Goal: Find specific page/section: Find specific page/section

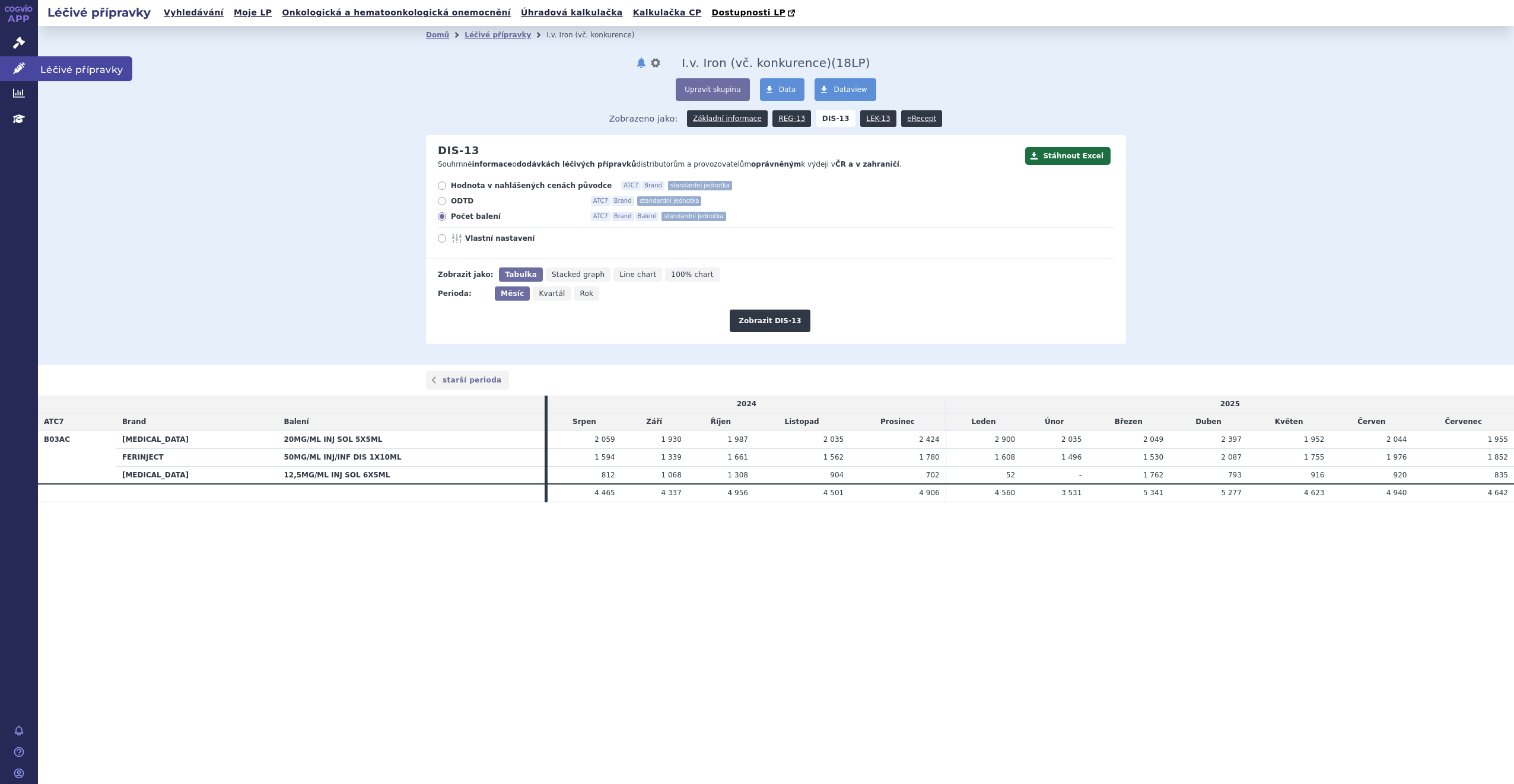
click at [90, 70] on span "Léčivé přípravky" at bounding box center [85, 69] width 95 height 25
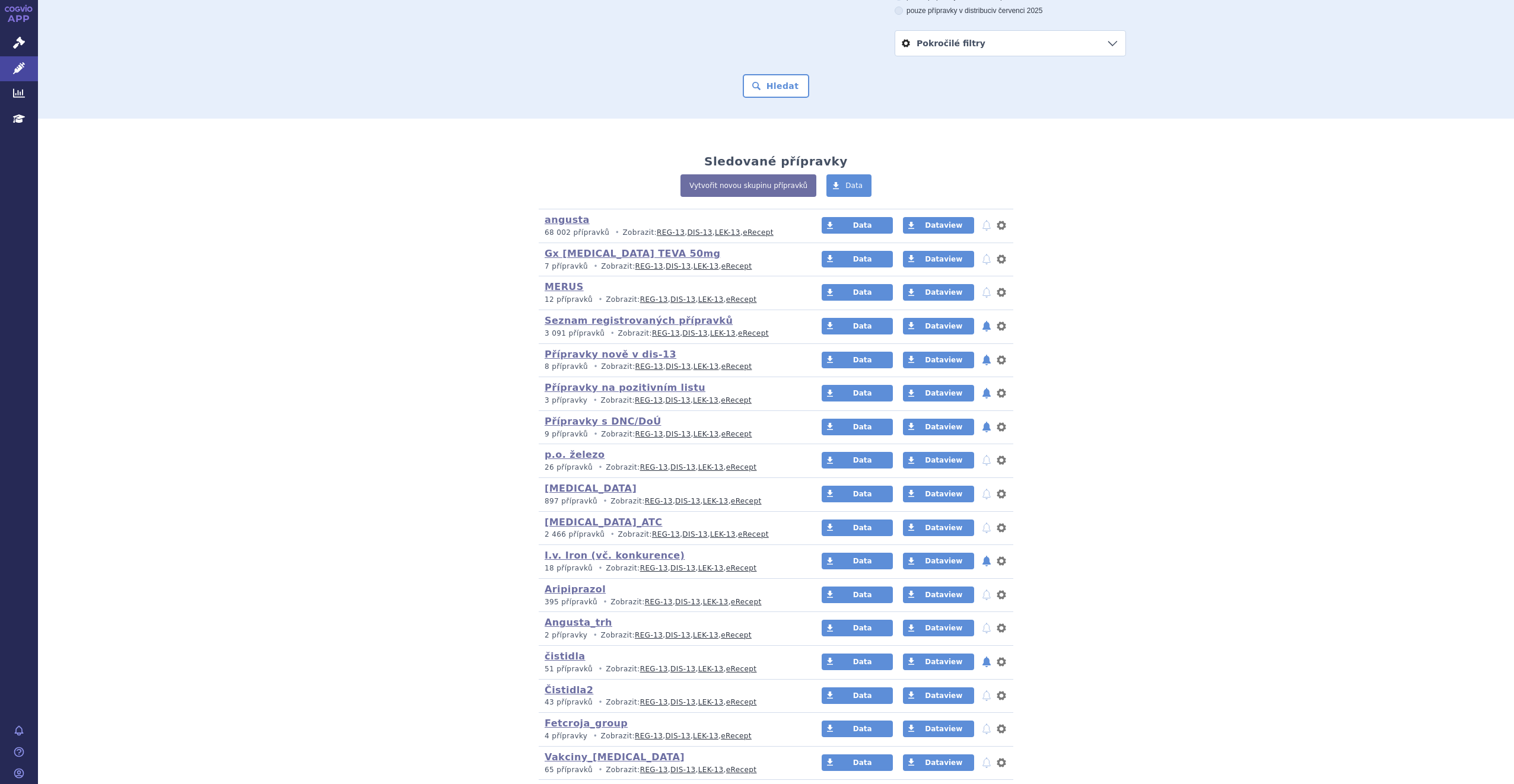
scroll to position [178, 0]
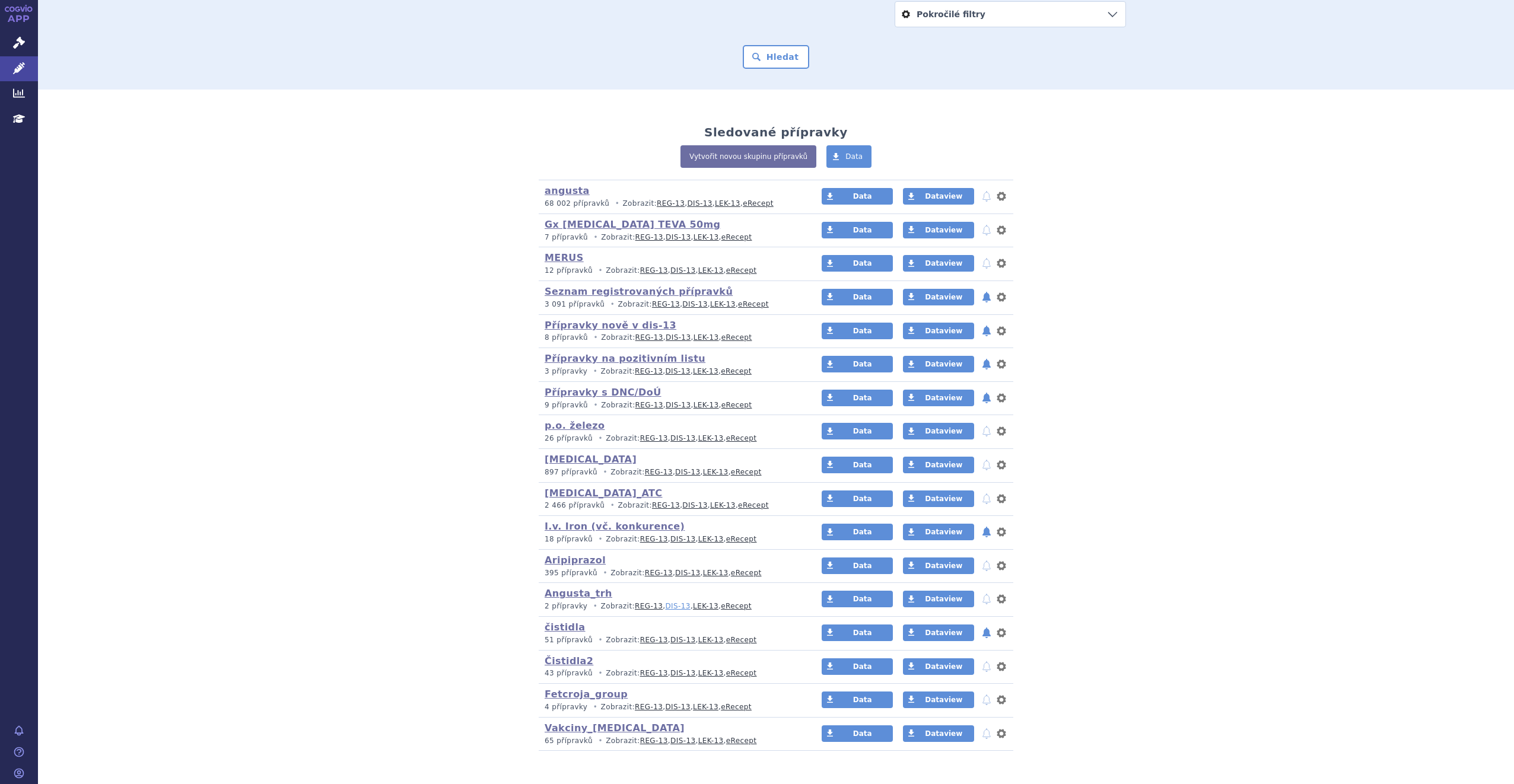
click at [670, 607] on link "DIS-13" at bounding box center [678, 607] width 25 height 8
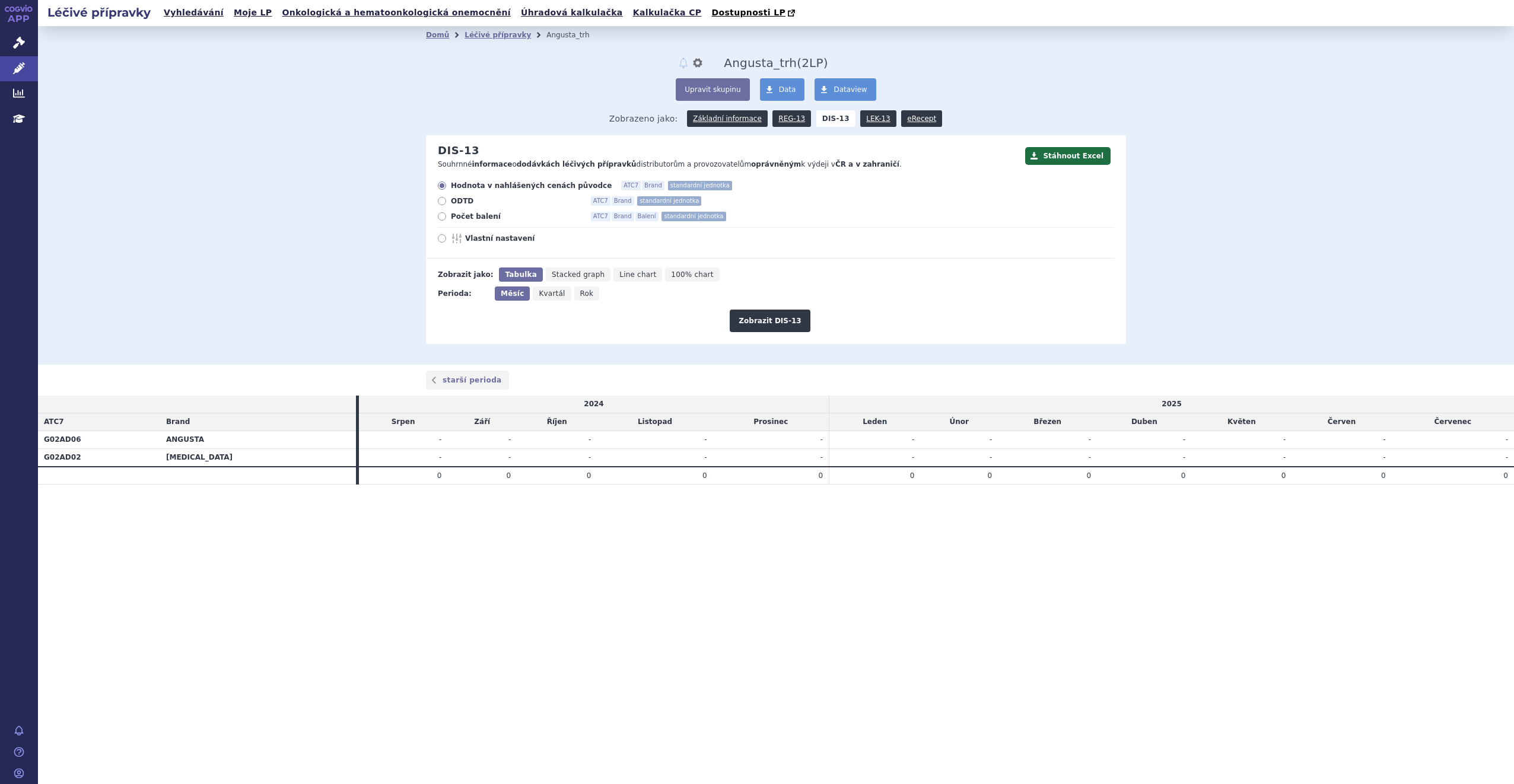
click at [459, 221] on span "Počet balení" at bounding box center [516, 216] width 131 height 9
click at [447, 221] on input "Počet balení ATC7 Brand Balení standardní jednotka" at bounding box center [443, 218] width 8 height 8
radio input "true"
click at [757, 321] on button "Zobrazit DIS-13" at bounding box center [770, 320] width 80 height 23
